Goal: Information Seeking & Learning: Compare options

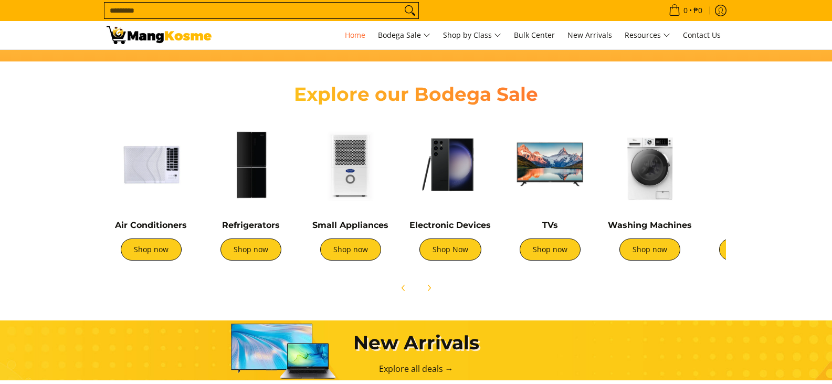
scroll to position [367, 0]
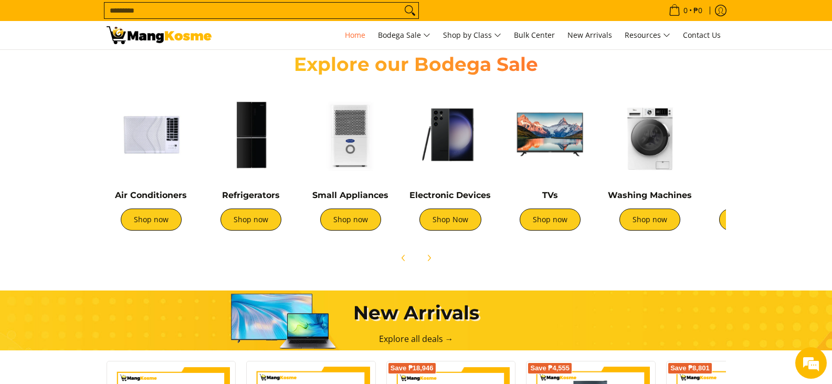
click at [528, 141] on img at bounding box center [549, 134] width 89 height 89
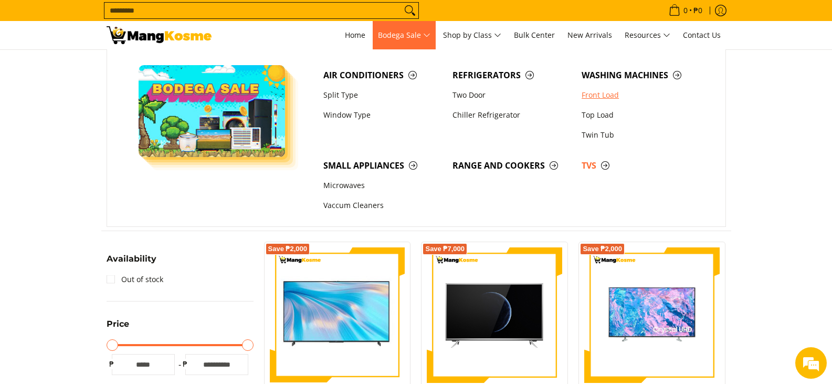
click at [604, 95] on link "Front Load" at bounding box center [640, 95] width 129 height 20
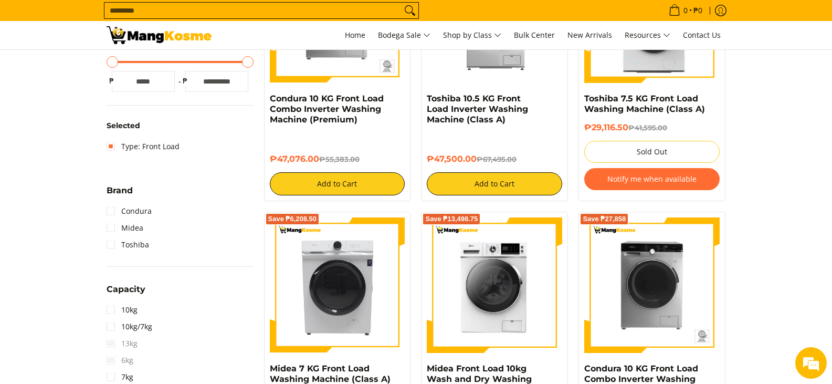
scroll to position [204, 0]
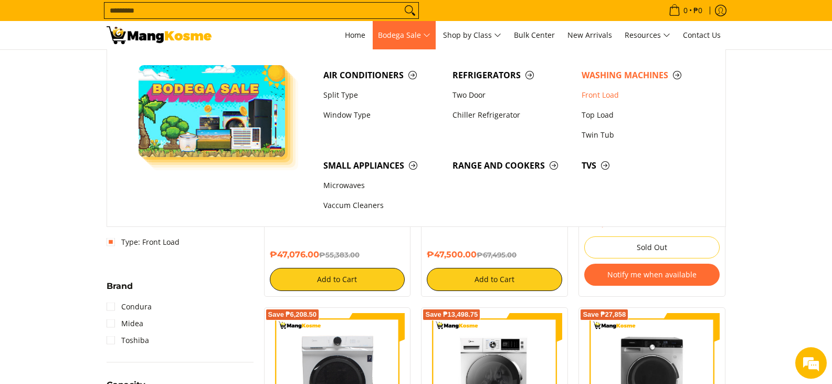
click at [392, 35] on span "Bodega Sale" at bounding box center [404, 35] width 52 height 13
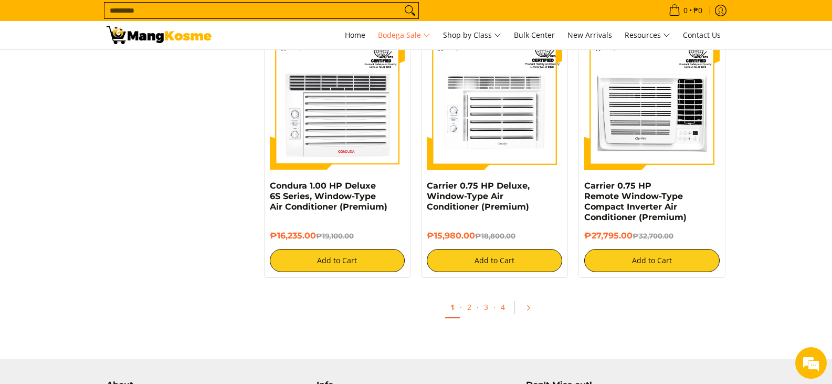
scroll to position [2156, 0]
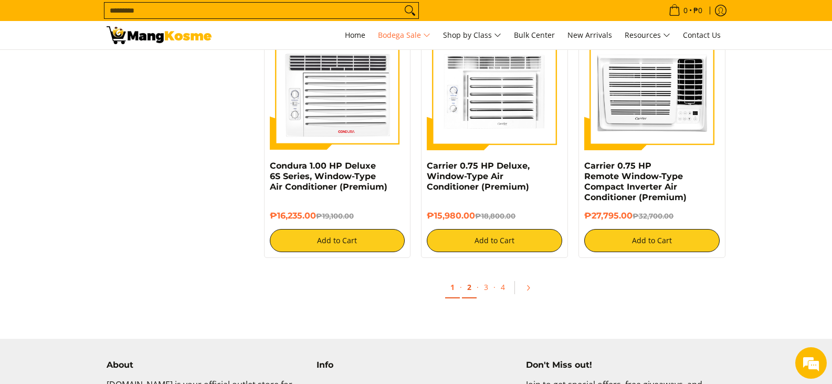
click at [466, 290] on link "2" at bounding box center [469, 288] width 15 height 22
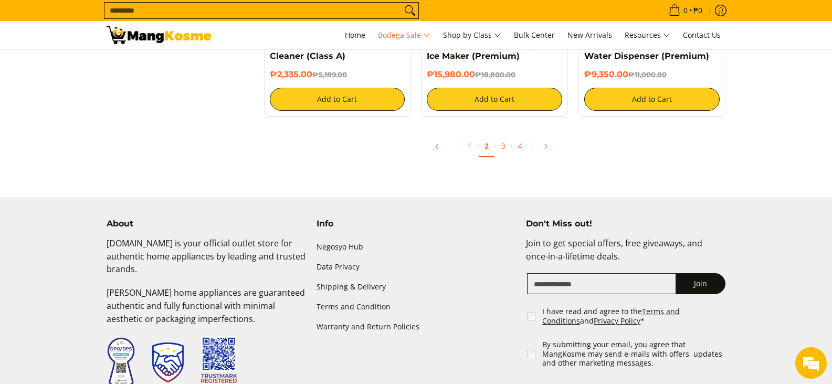
scroll to position [2318, 0]
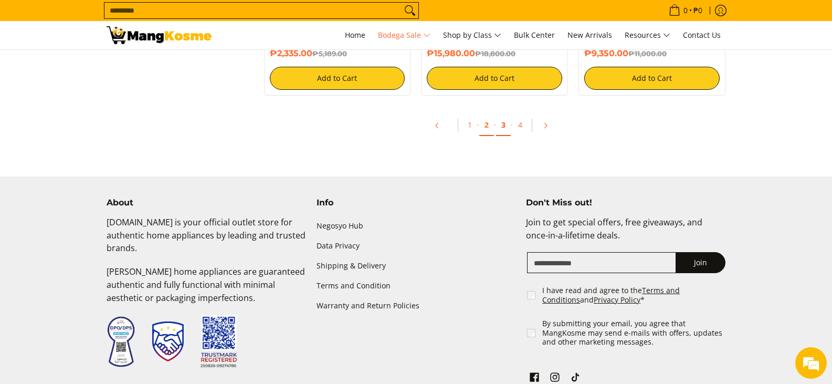
click at [506, 126] on link "3" at bounding box center [503, 125] width 15 height 22
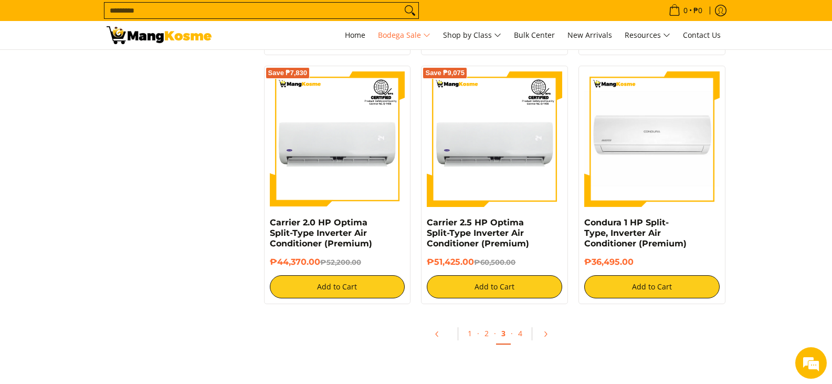
scroll to position [2169, 0]
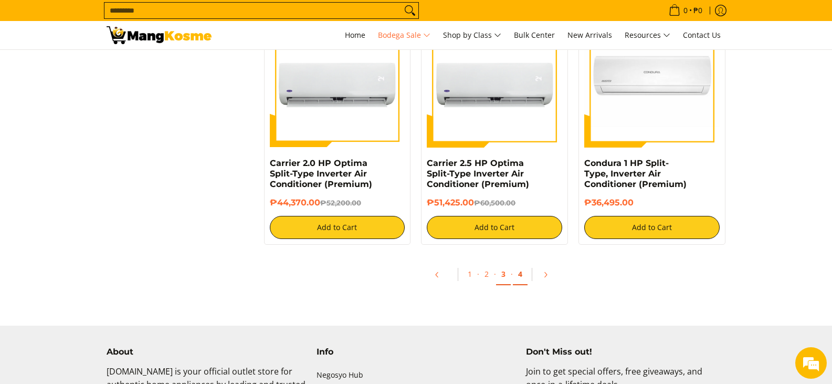
click at [520, 269] on link "4" at bounding box center [520, 274] width 15 height 22
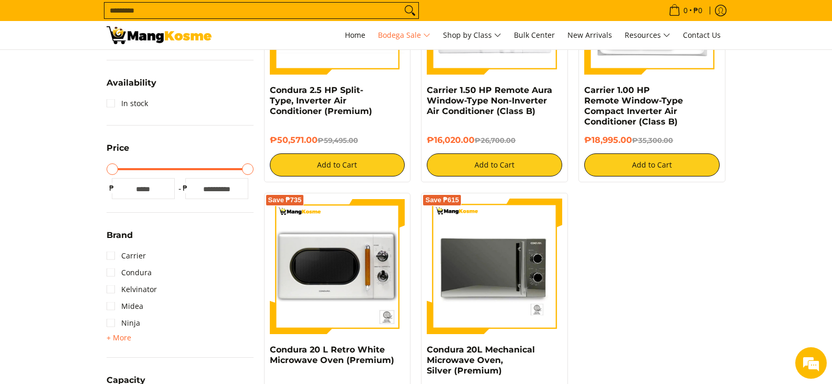
scroll to position [577, 0]
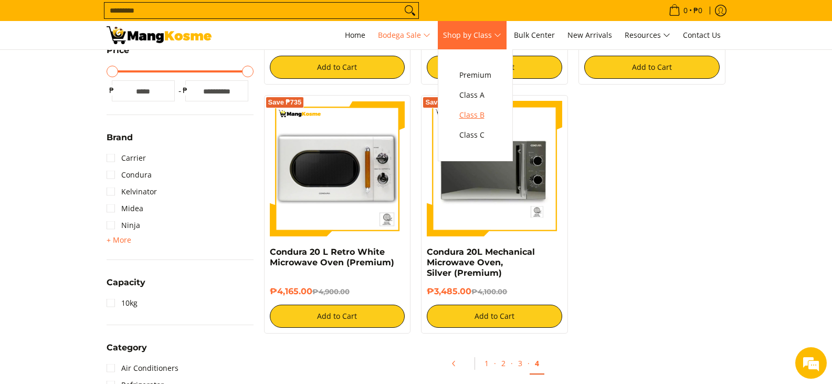
click at [488, 115] on span "Class B" at bounding box center [475, 115] width 32 height 13
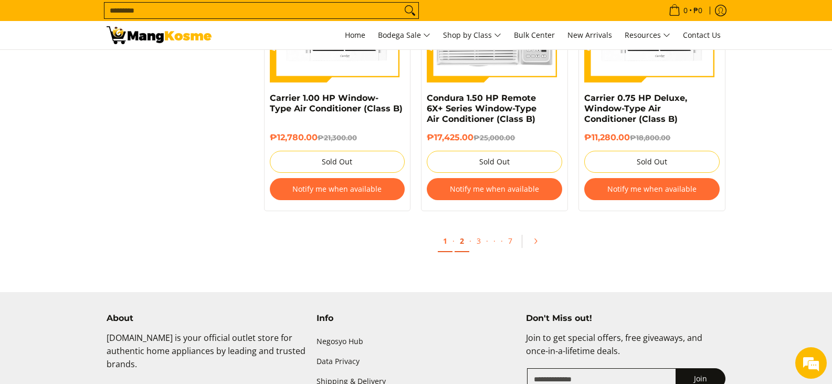
click at [465, 241] on link "2" at bounding box center [462, 241] width 15 height 22
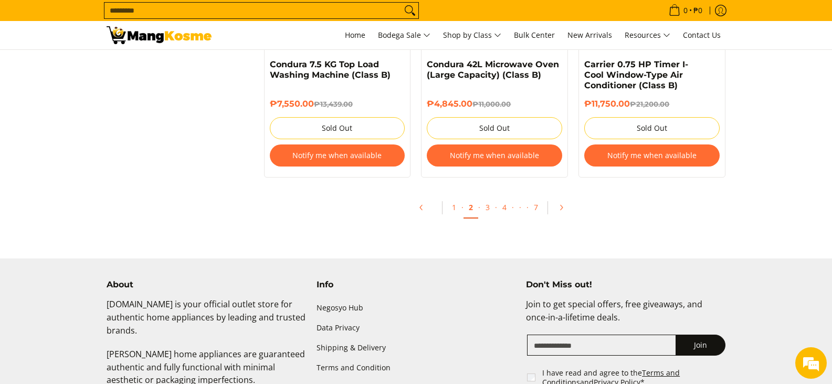
scroll to position [2287, 0]
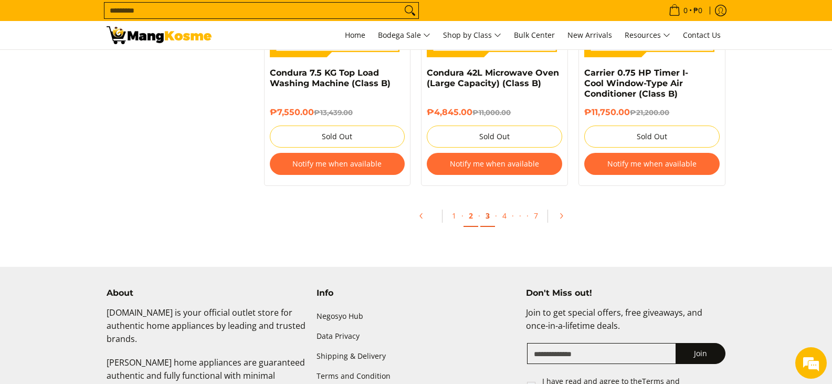
click at [485, 216] on link "3" at bounding box center [487, 216] width 15 height 22
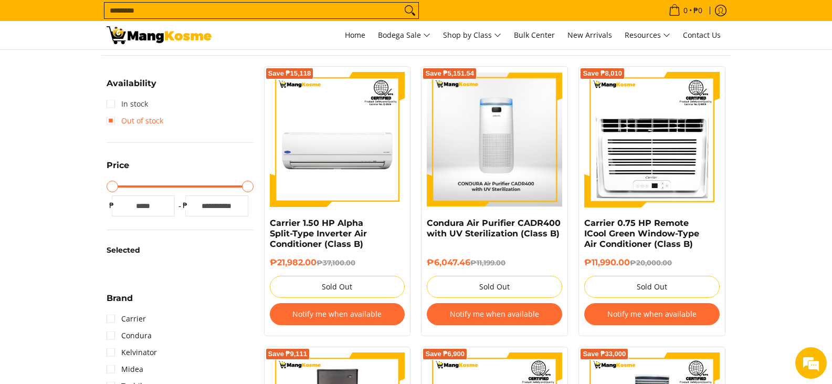
scroll to position [193, 0]
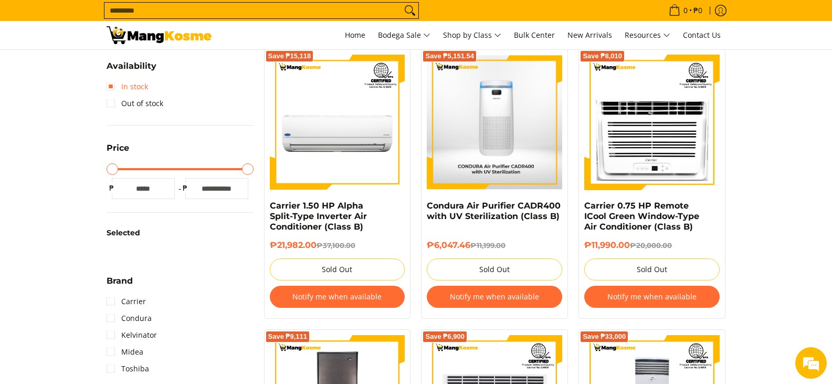
click at [142, 88] on link "In stock" at bounding box center [127, 86] width 41 height 17
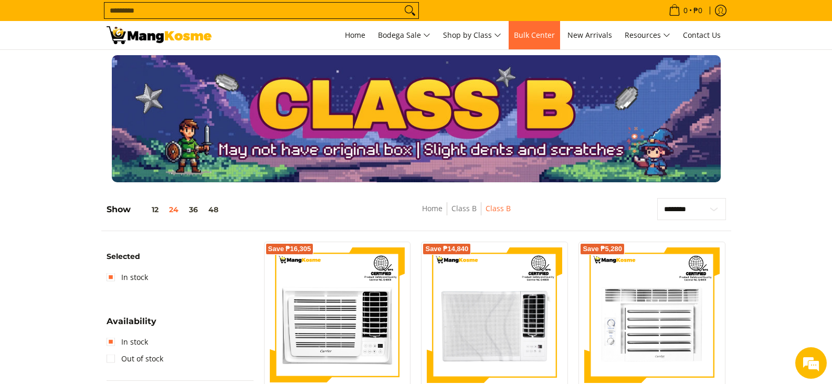
click at [550, 34] on span "Bulk Center" at bounding box center [534, 35] width 41 height 10
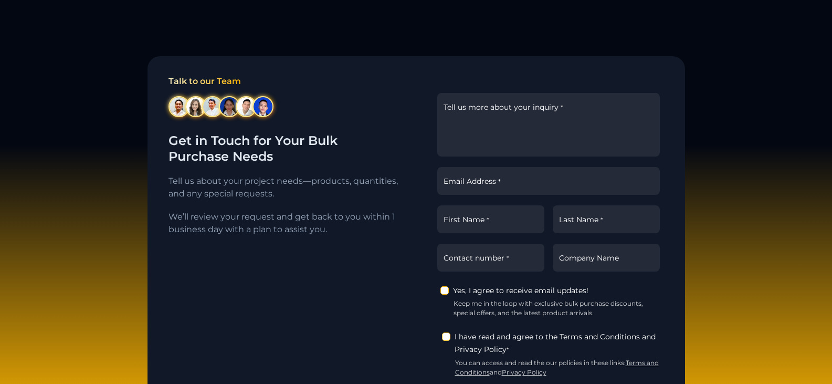
scroll to position [1365, 0]
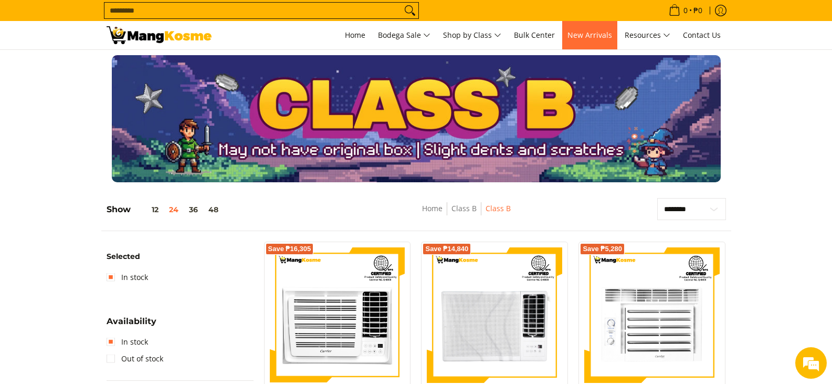
click at [585, 34] on span "New Arrivals" at bounding box center [589, 35] width 45 height 10
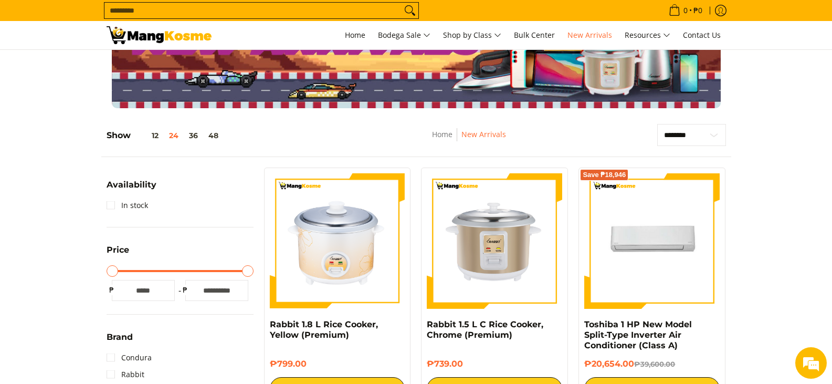
scroll to position [4, 0]
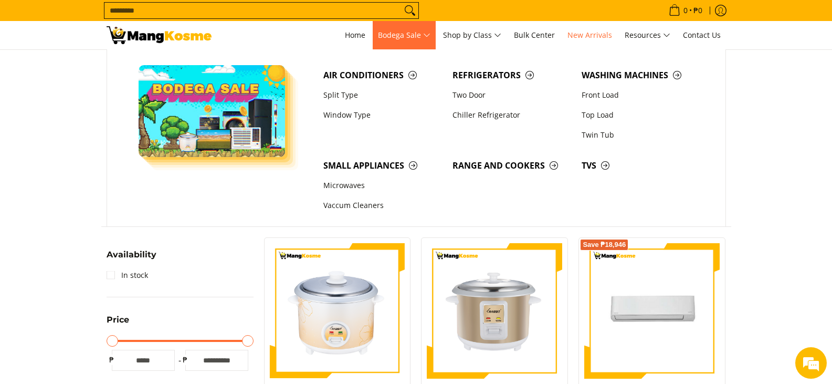
click at [207, 105] on img "Main Menu" at bounding box center [212, 111] width 147 height 92
click at [346, 208] on link "Vaccum Cleaners" at bounding box center [382, 206] width 129 height 20
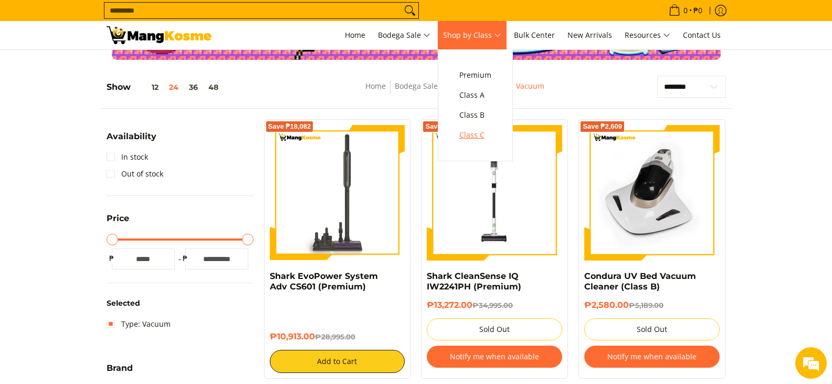
click at [478, 136] on span "Class C" at bounding box center [475, 135] width 32 height 13
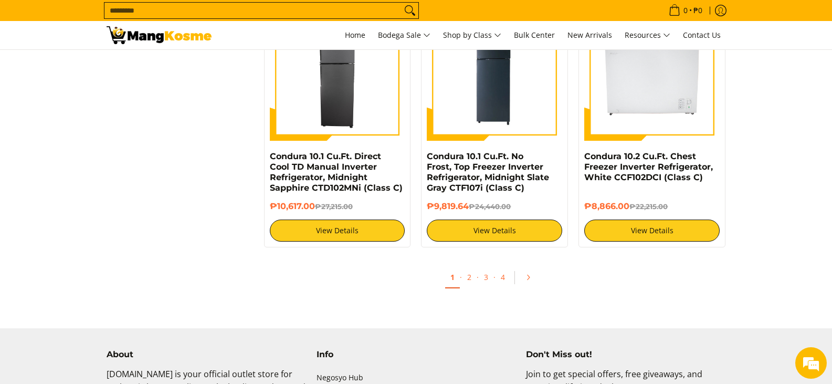
scroll to position [2106, 0]
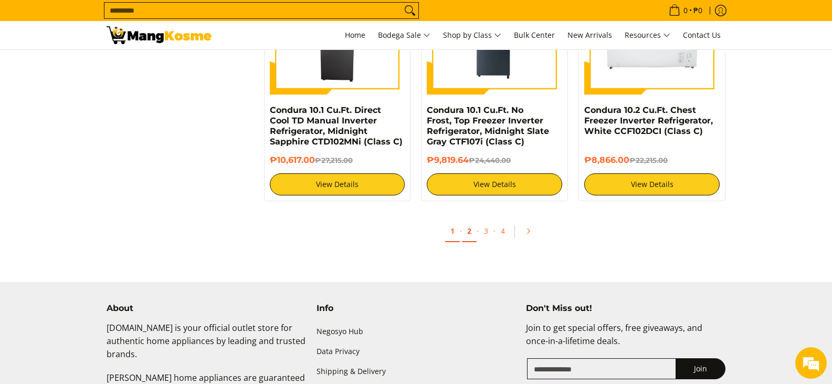
click at [470, 220] on link "2" at bounding box center [469, 231] width 15 height 22
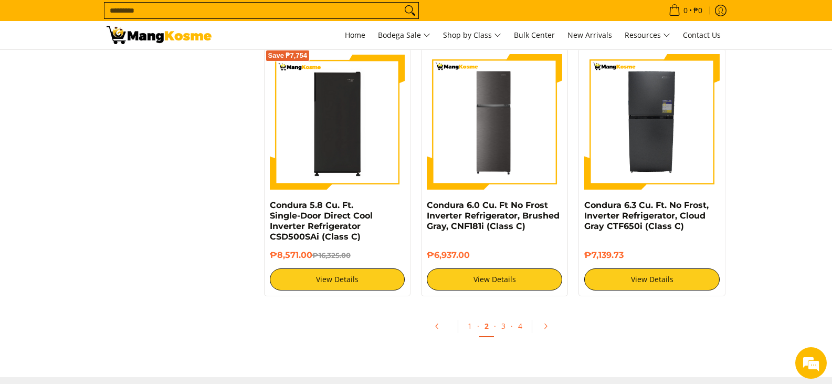
scroll to position [1954, 0]
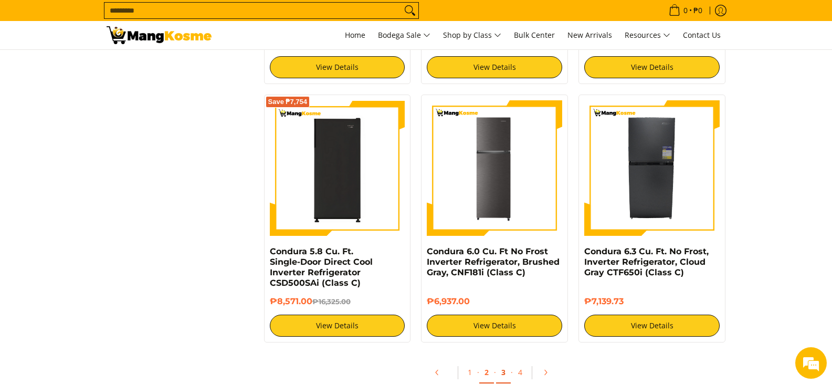
click at [506, 362] on link "3" at bounding box center [503, 373] width 15 height 22
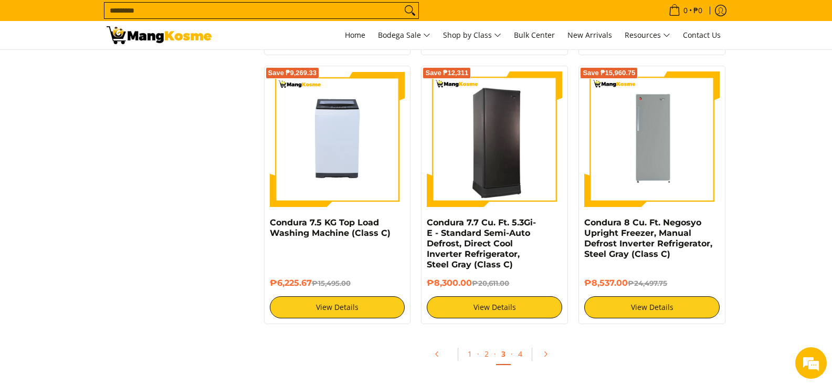
scroll to position [1934, 0]
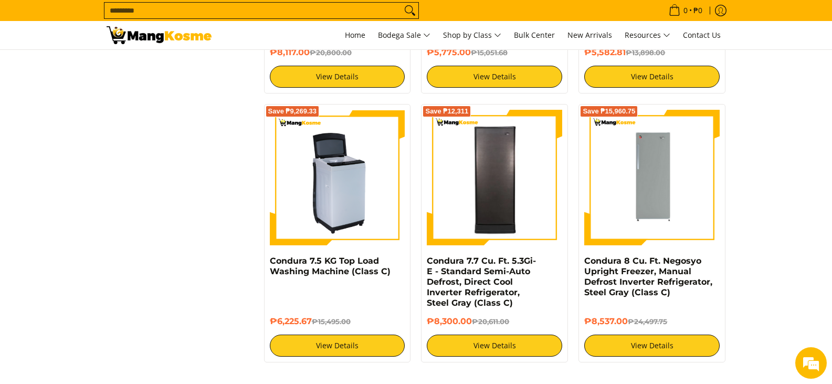
click at [344, 144] on img at bounding box center [337, 177] width 135 height 135
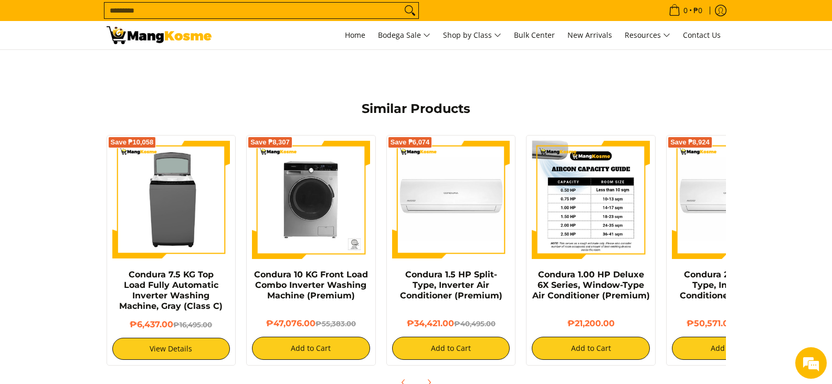
scroll to position [630, 0]
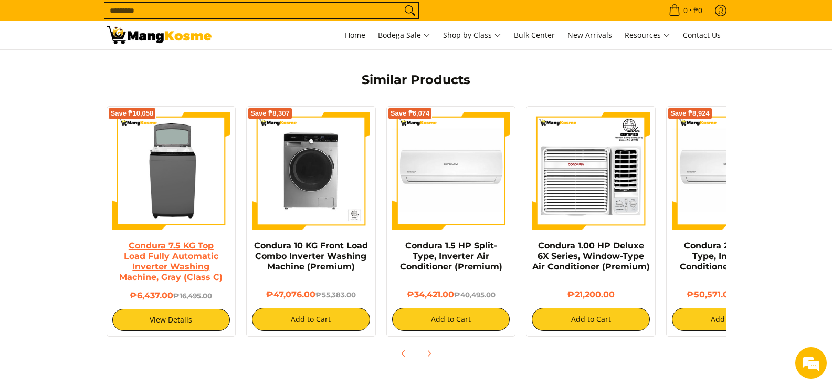
click at [206, 261] on link "Condura 7.5 KG Top Load Fully Automatic Inverter Washing Machine, Gray (Class C)" at bounding box center [170, 260] width 103 height 41
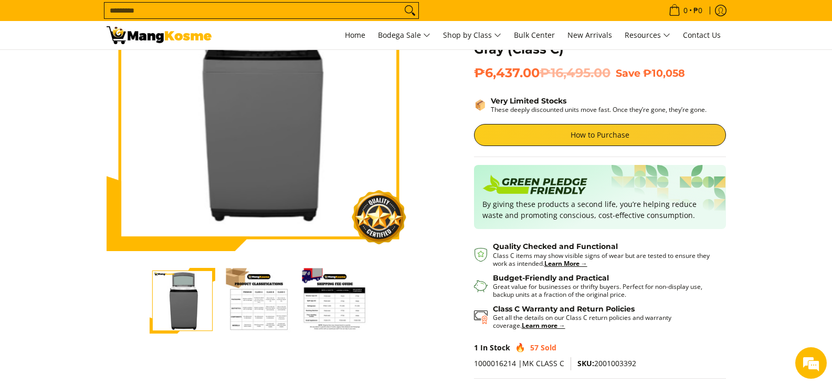
scroll to position [157, 0]
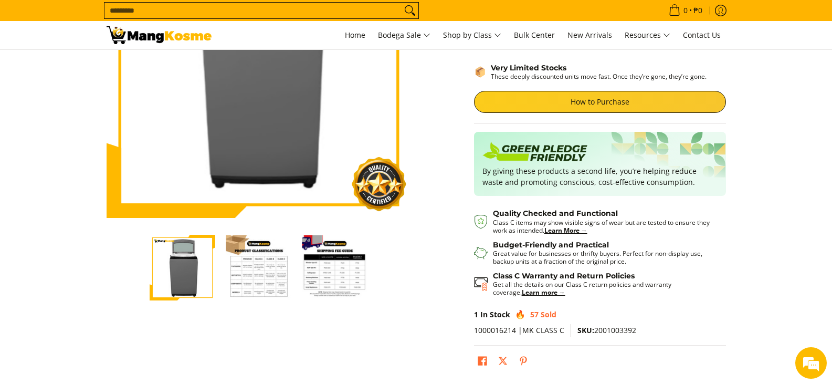
click at [243, 276] on img "Condura 7.5 KG Top Load Fully Automatic Inverter Washing Machine, Gray (Class C…" at bounding box center [259, 268] width 66 height 66
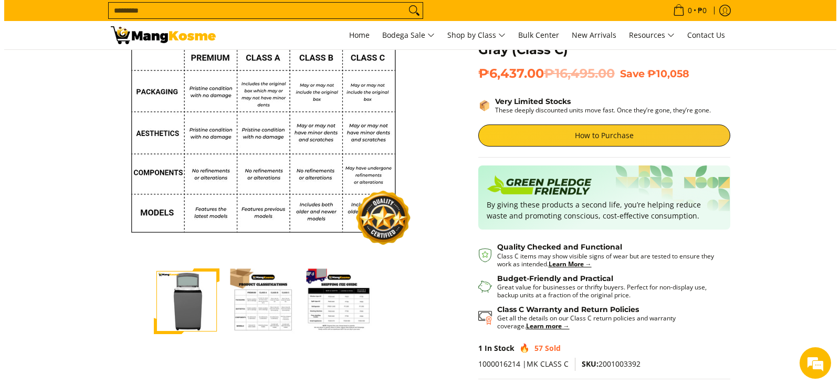
scroll to position [122, 0]
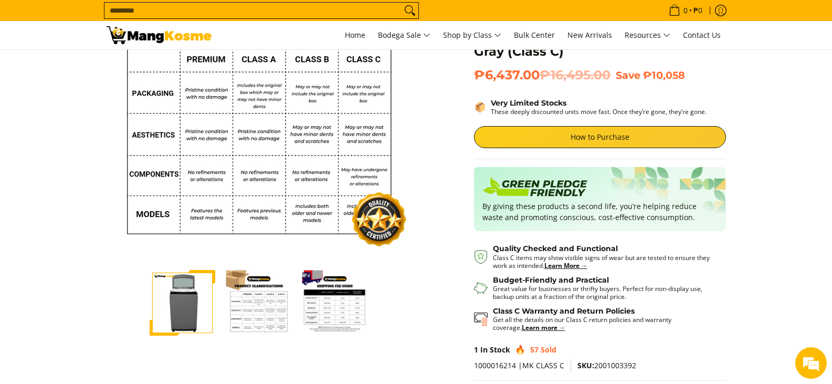
click at [278, 312] on img "Condura 7.5 KG Top Load Fully Automatic Inverter Washing Machine, Gray (Class C…" at bounding box center [259, 303] width 66 height 66
click at [317, 299] on img "Condura 7.5 KG Top Load Fully Automatic Inverter Washing Machine, Gray (Class C…" at bounding box center [335, 303] width 66 height 66
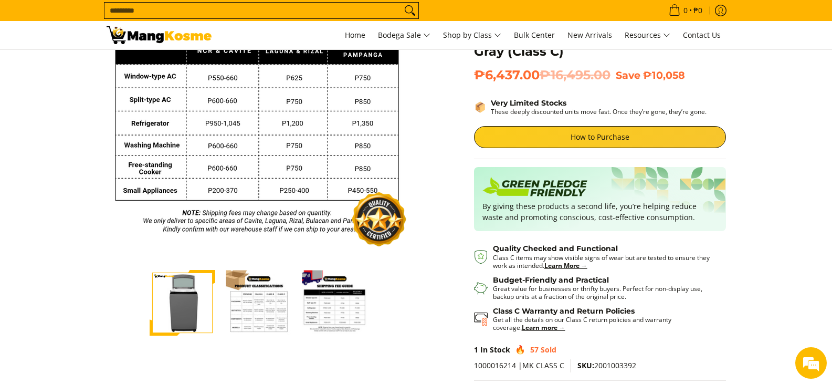
click at [341, 308] on img "Condura 7.5 KG Top Load Fully Automatic Inverter Washing Machine, Gray (Class C…" at bounding box center [335, 303] width 66 height 66
click at [275, 305] on img "Condura 7.5 KG Top Load Fully Automatic Inverter Washing Machine, Gray (Class C…" at bounding box center [259, 303] width 66 height 66
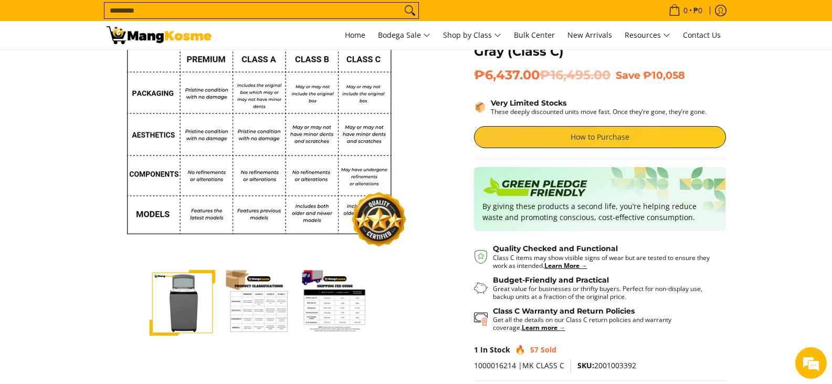
click at [548, 132] on link "How to Purchase" at bounding box center [600, 137] width 252 height 22
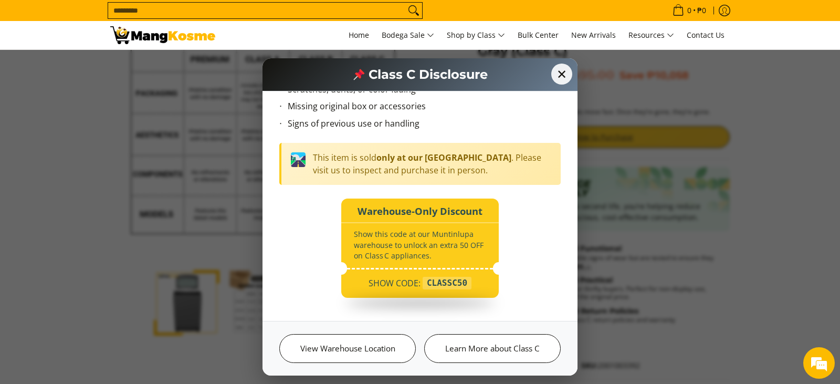
scroll to position [102, 0]
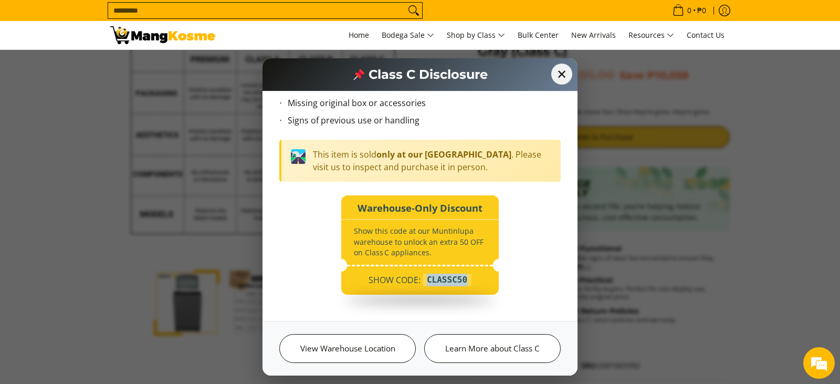
drag, startPoint x: 467, startPoint y: 277, endPoint x: 420, endPoint y: 280, distance: 46.3
click at [420, 280] on div "SHOW CODE: CLASSC50" at bounding box center [419, 282] width 157 height 23
copy div "CLASSC50"
click at [558, 72] on span "✕" at bounding box center [561, 73] width 23 height 23
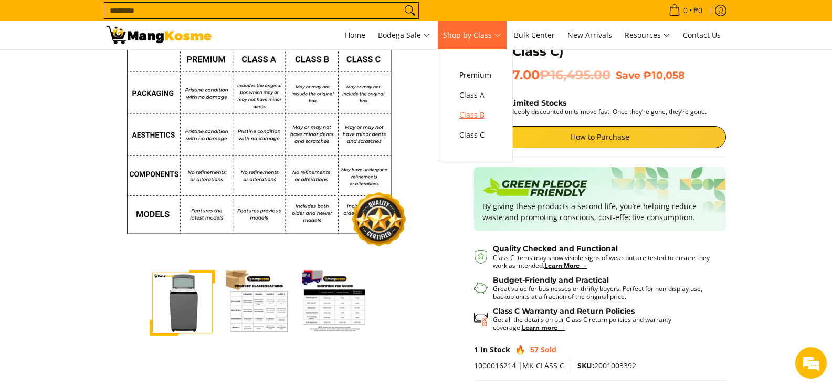
click at [462, 114] on link "Class B" at bounding box center [475, 115] width 43 height 20
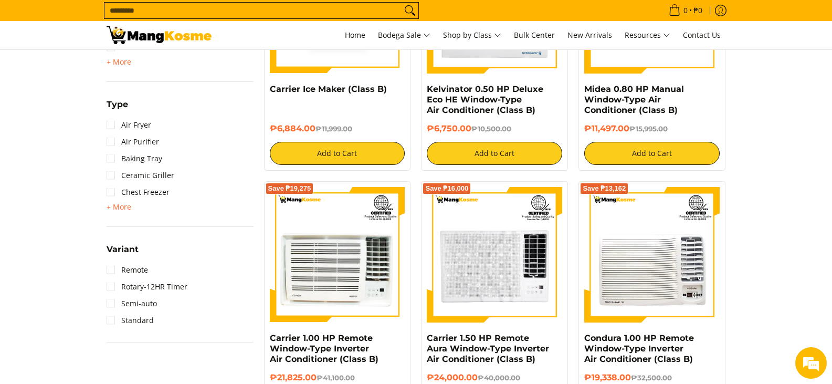
scroll to position [1091, 0]
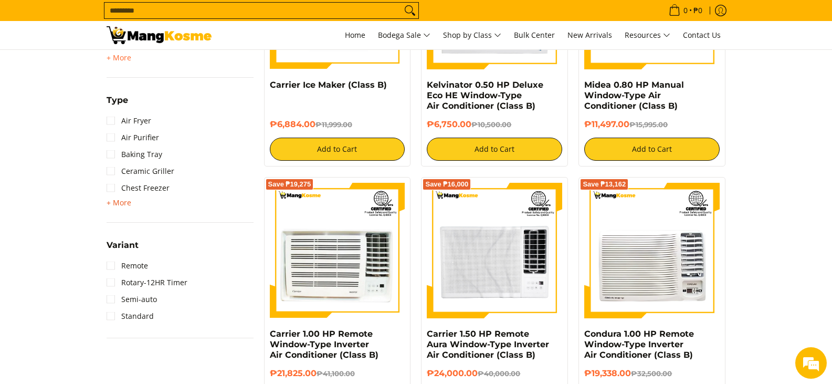
click at [109, 203] on span "+ More" at bounding box center [119, 202] width 25 height 8
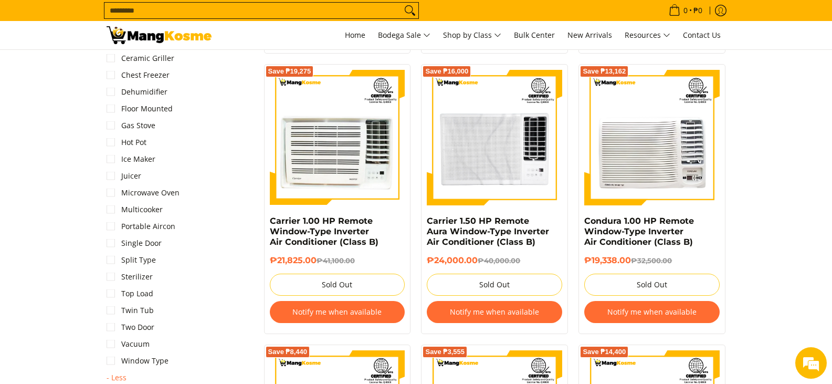
scroll to position [1231, 0]
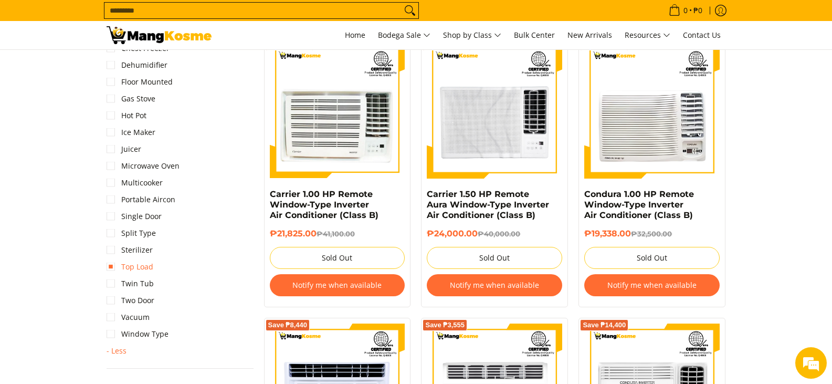
click at [147, 266] on link "Top Load" at bounding box center [130, 266] width 47 height 17
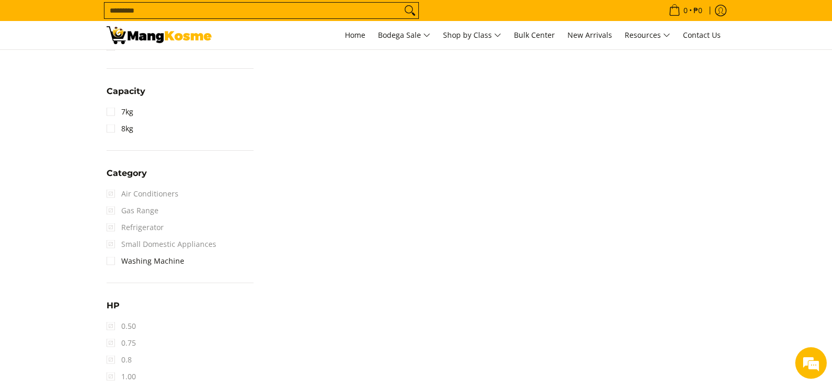
scroll to position [515, 0]
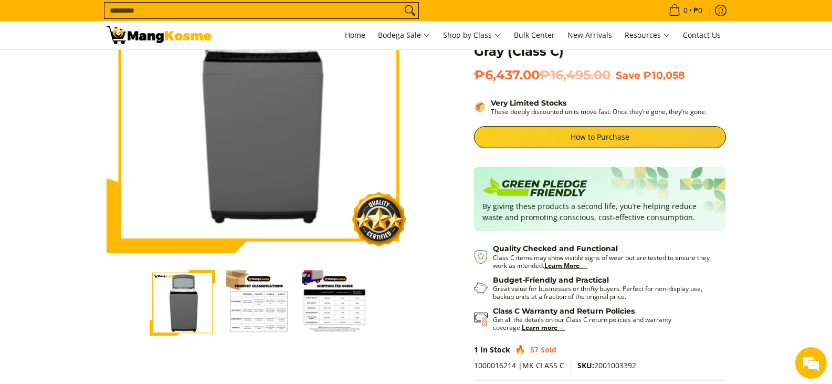
drag, startPoint x: 0, startPoint y: 0, endPoint x: 827, endPoint y: 142, distance: 839.3
click at [827, 142] on section "Skip to Main Content Enable zoom Disable zoom Enable zoom Disable zoom Home All…" at bounding box center [416, 180] width 832 height 504
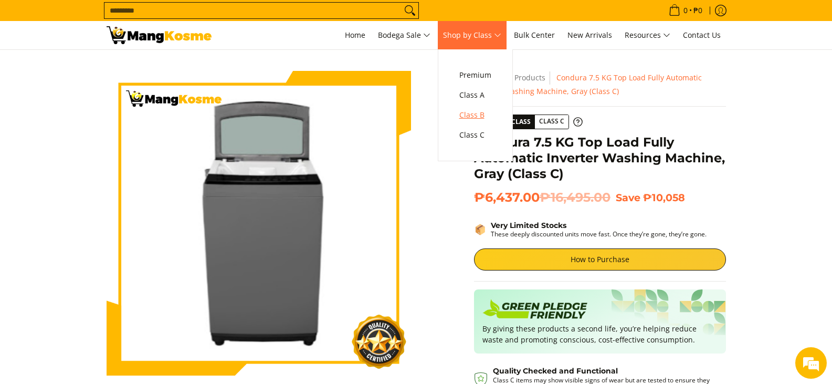
click at [482, 114] on span "Class B" at bounding box center [475, 115] width 32 height 13
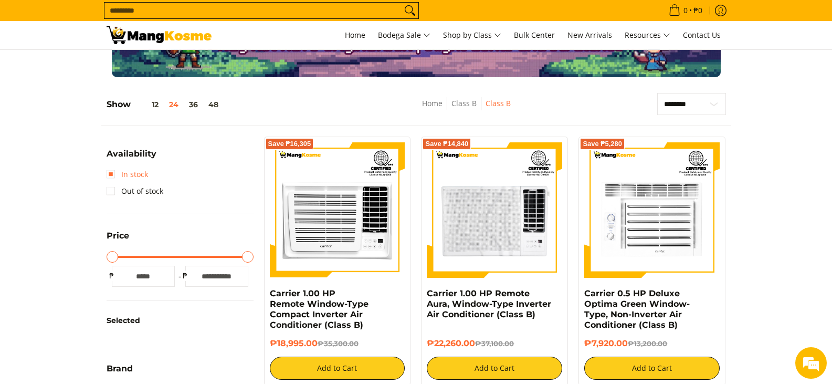
click at [135, 171] on link "In stock" at bounding box center [127, 174] width 41 height 17
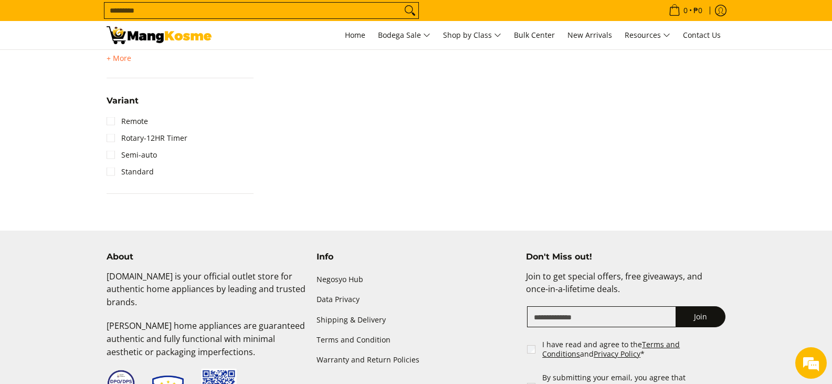
scroll to position [1303, 0]
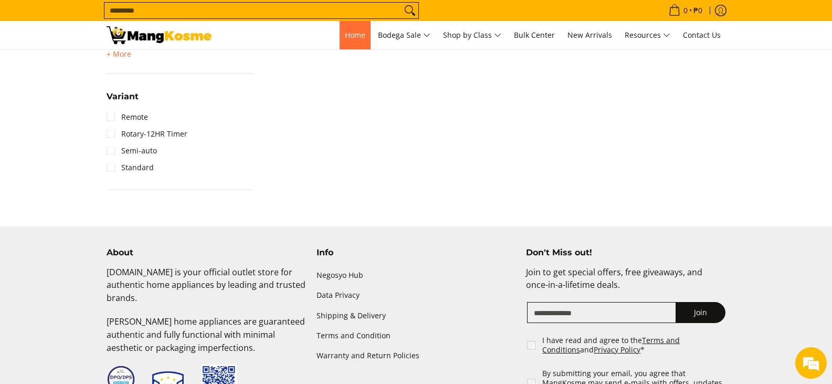
click at [345, 36] on span "Home" at bounding box center [355, 35] width 20 height 10
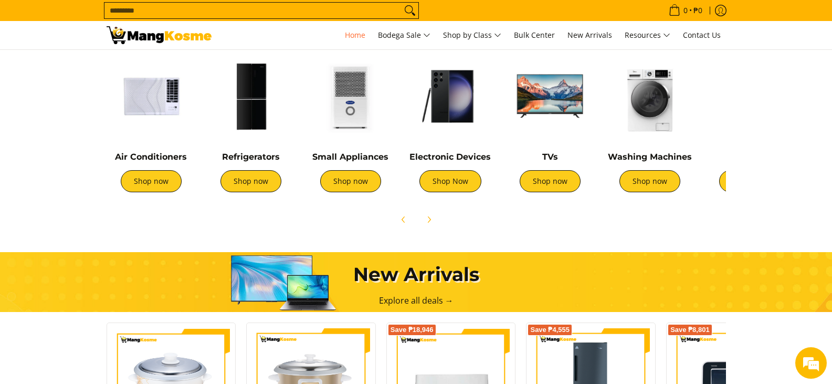
scroll to position [436, 0]
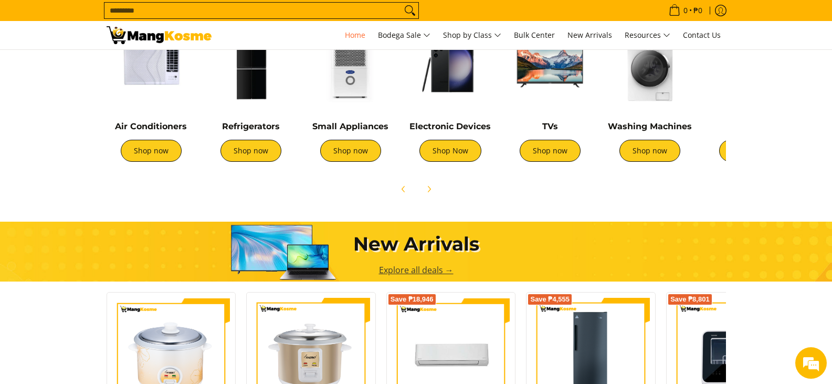
click at [404, 269] on link "Explore all deals →" at bounding box center [416, 270] width 75 height 12
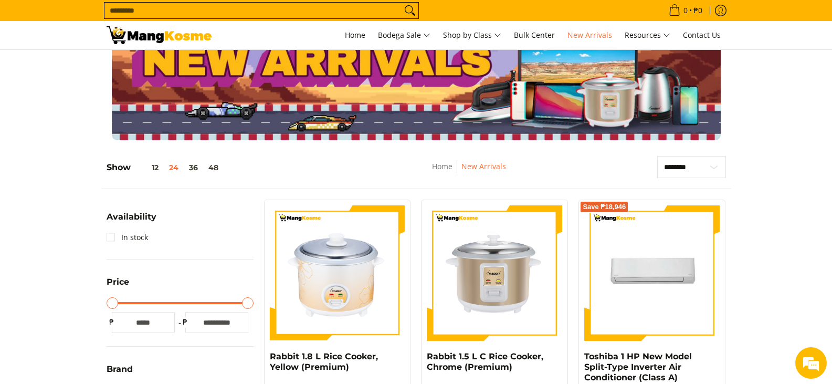
scroll to position [26, 0]
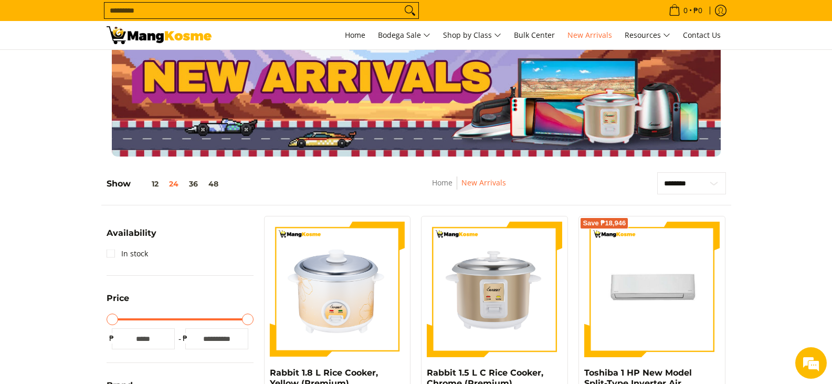
click at [193, 188] on h5 "Show 12 24 36 48" at bounding box center [165, 183] width 117 height 10
click at [194, 186] on button "36" at bounding box center [193, 184] width 19 height 8
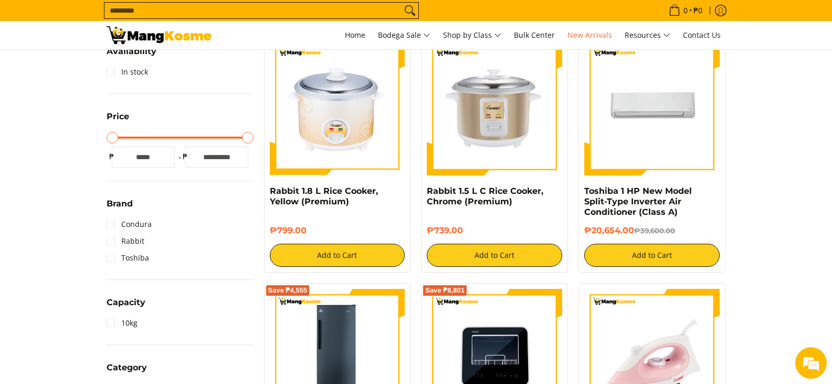
scroll to position [0, 0]
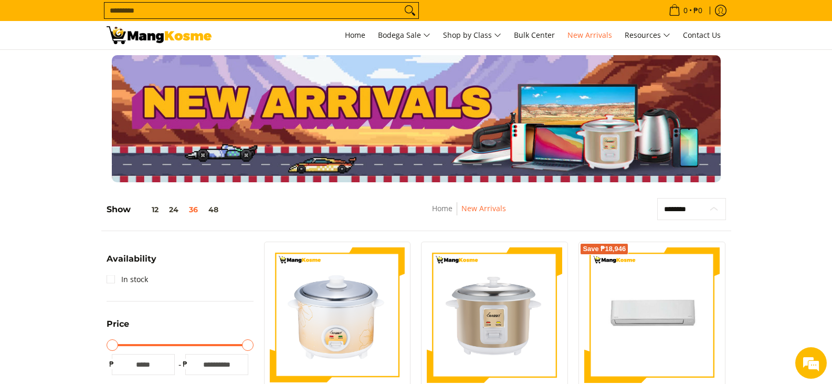
click at [693, 207] on select "**********" at bounding box center [691, 209] width 69 height 22
click at [347, 33] on span "Home" at bounding box center [355, 35] width 20 height 10
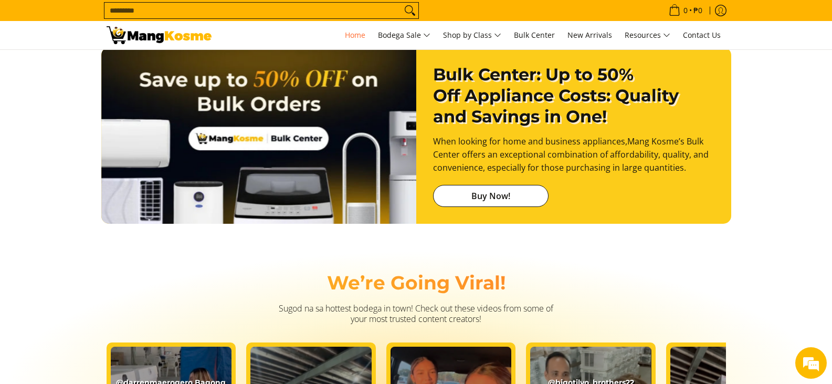
scroll to position [1568, 0]
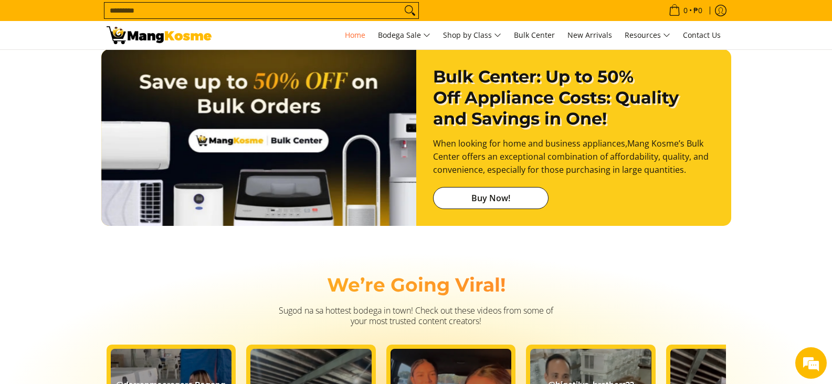
click at [461, 197] on link "Buy Now!" at bounding box center [490, 198] width 115 height 22
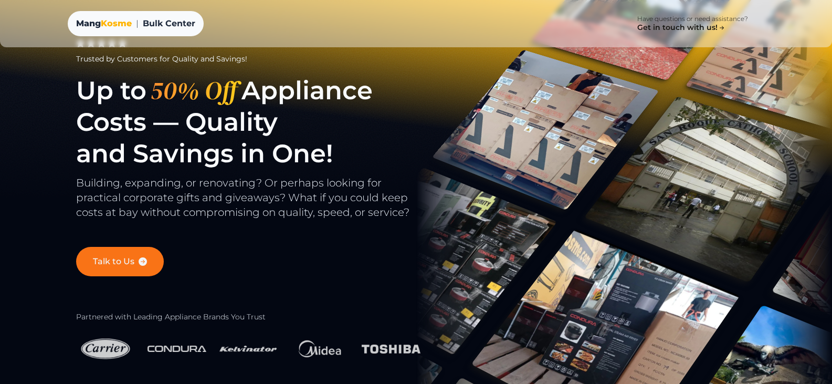
click at [121, 261] on link "Talk to Us" at bounding box center [120, 261] width 88 height 29
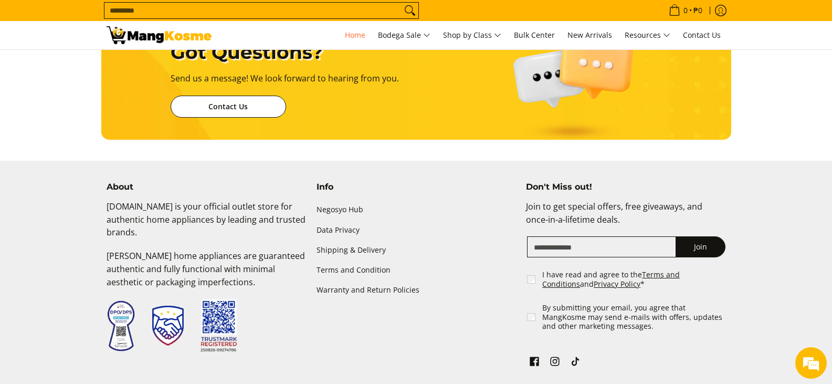
scroll to position [2493, 0]
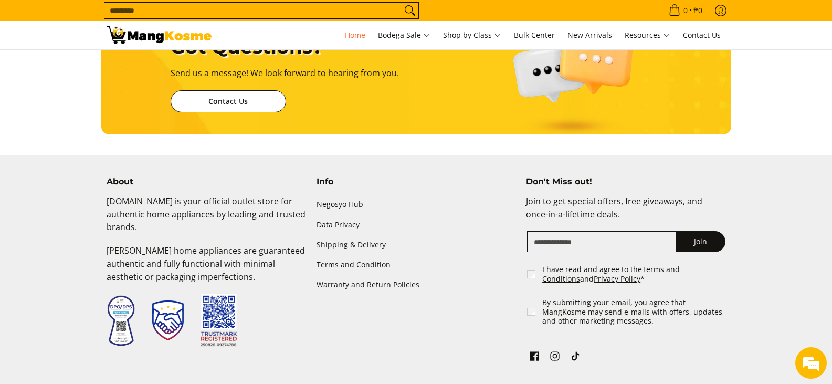
click at [166, 30] on img at bounding box center [159, 35] width 105 height 18
